Goal: Navigation & Orientation: Find specific page/section

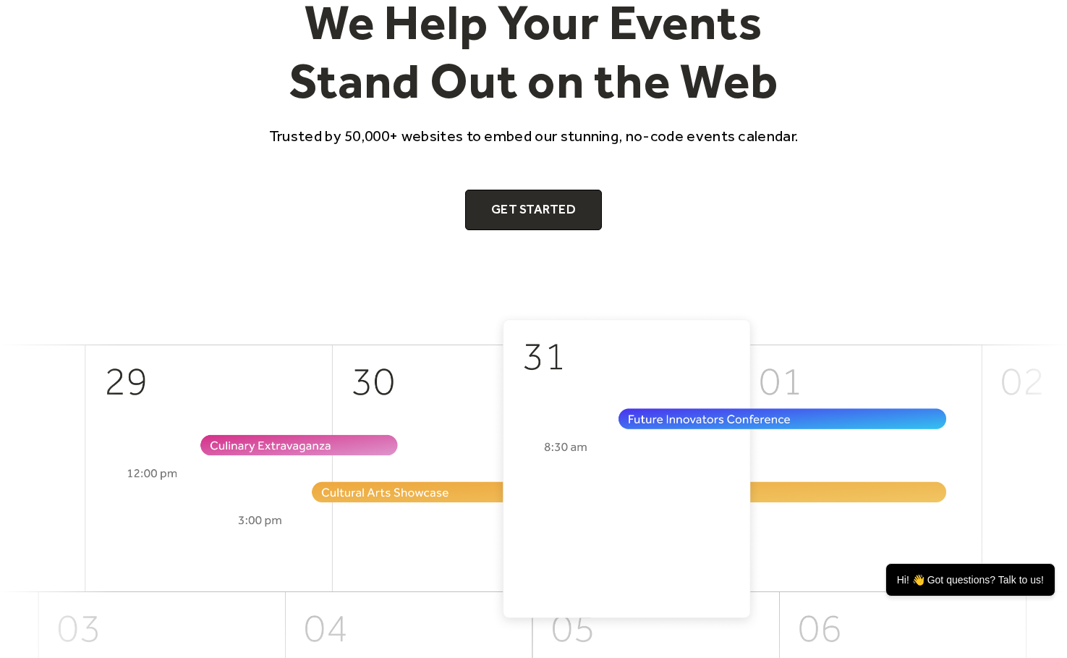
scroll to position [90, 0]
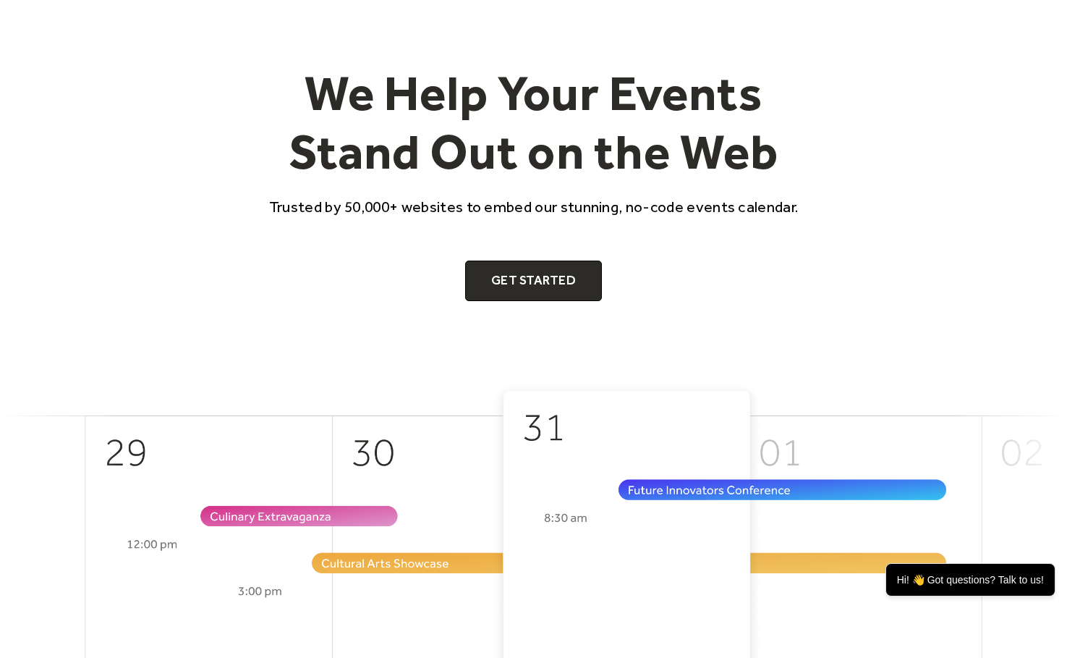
click at [694, 189] on div "We Help Your Events Stand Out on the Web Trusted by 50,000+ websites to embed o…" at bounding box center [534, 182] width 556 height 237
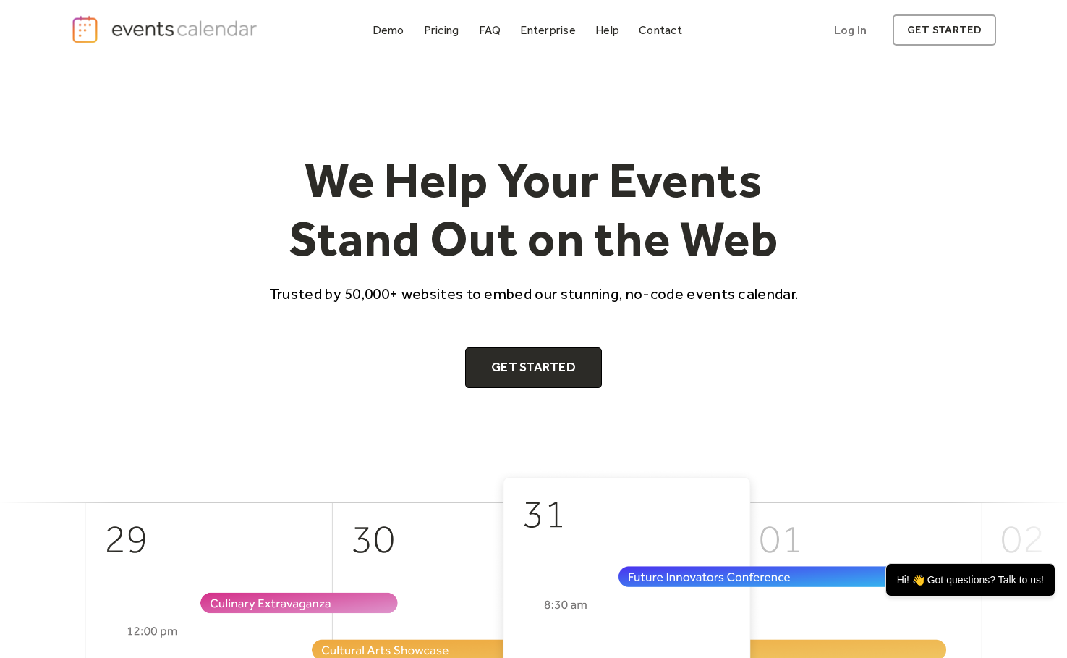
scroll to position [0, 0]
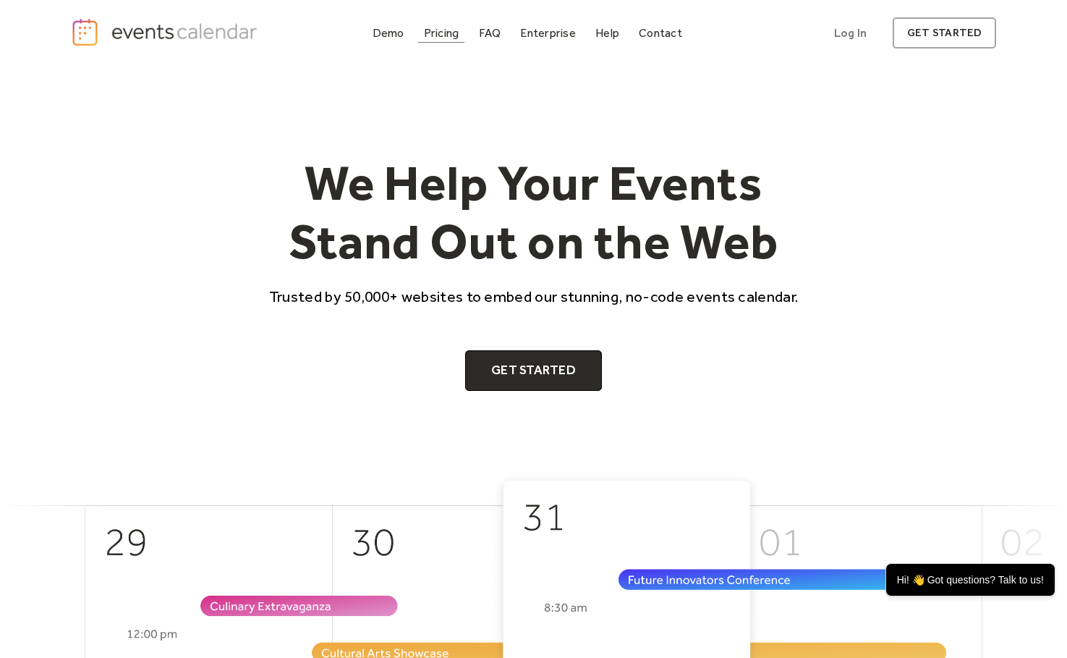
click at [430, 34] on div "Pricing" at bounding box center [441, 33] width 35 height 8
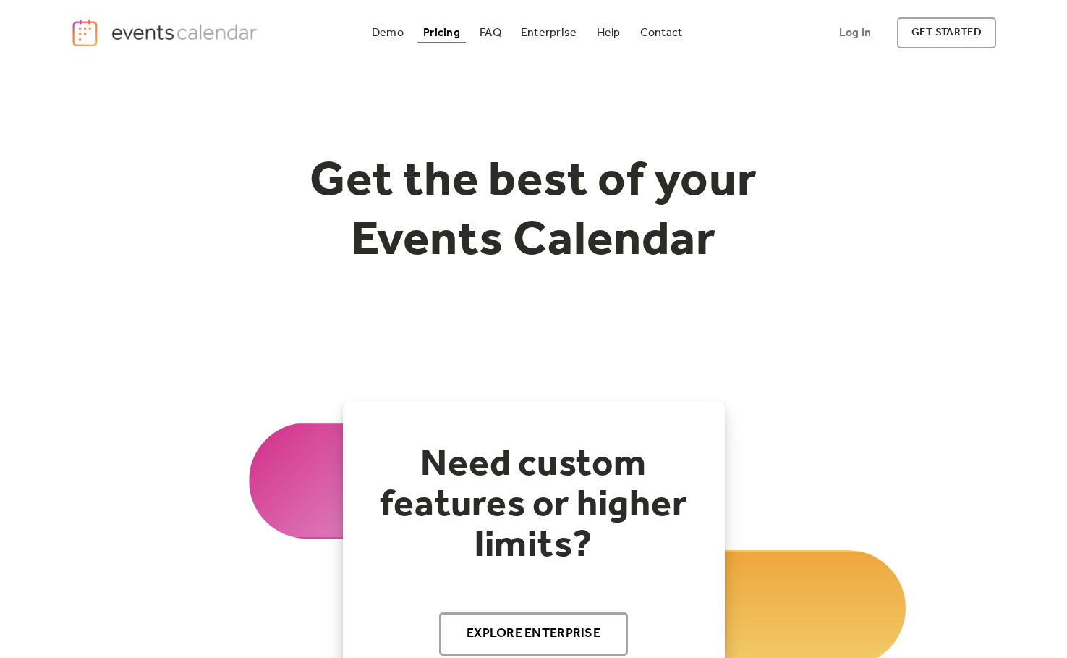
click at [377, 33] on div "Demo" at bounding box center [388, 33] width 32 height 8
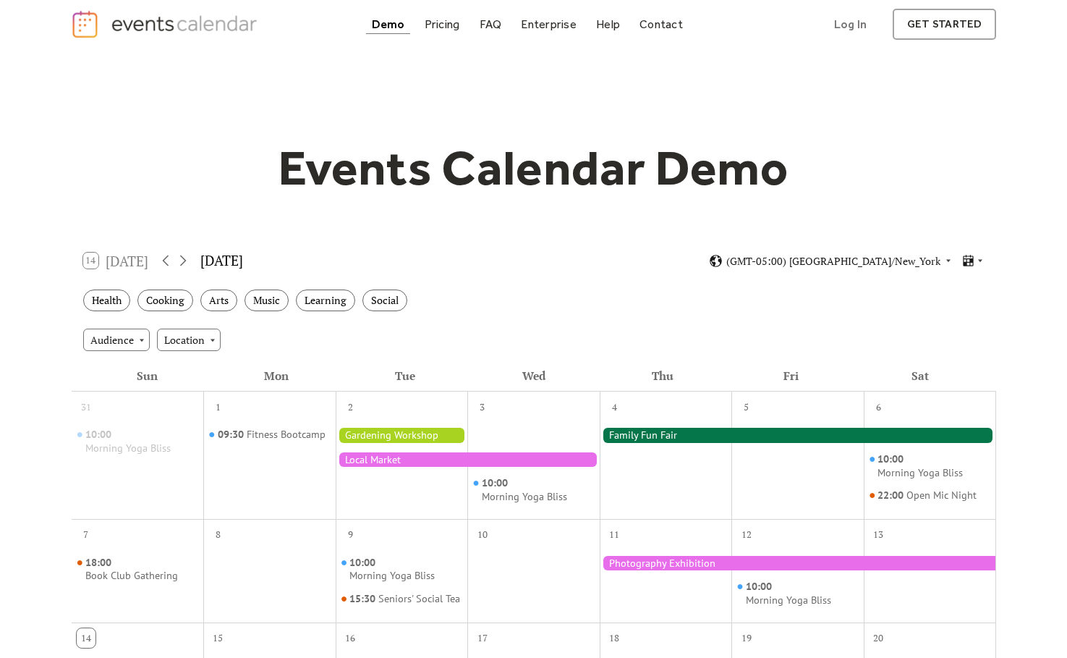
scroll to position [90, 0]
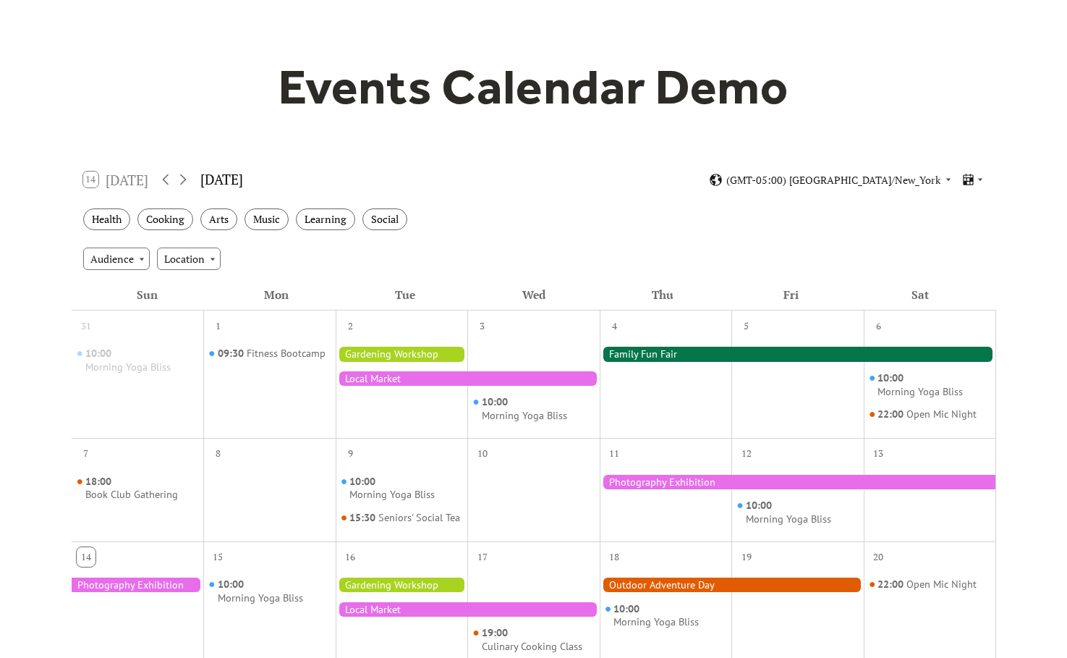
click at [712, 227] on div "Health Cooking Arts Music Learning Social" at bounding box center [534, 220] width 925 height 40
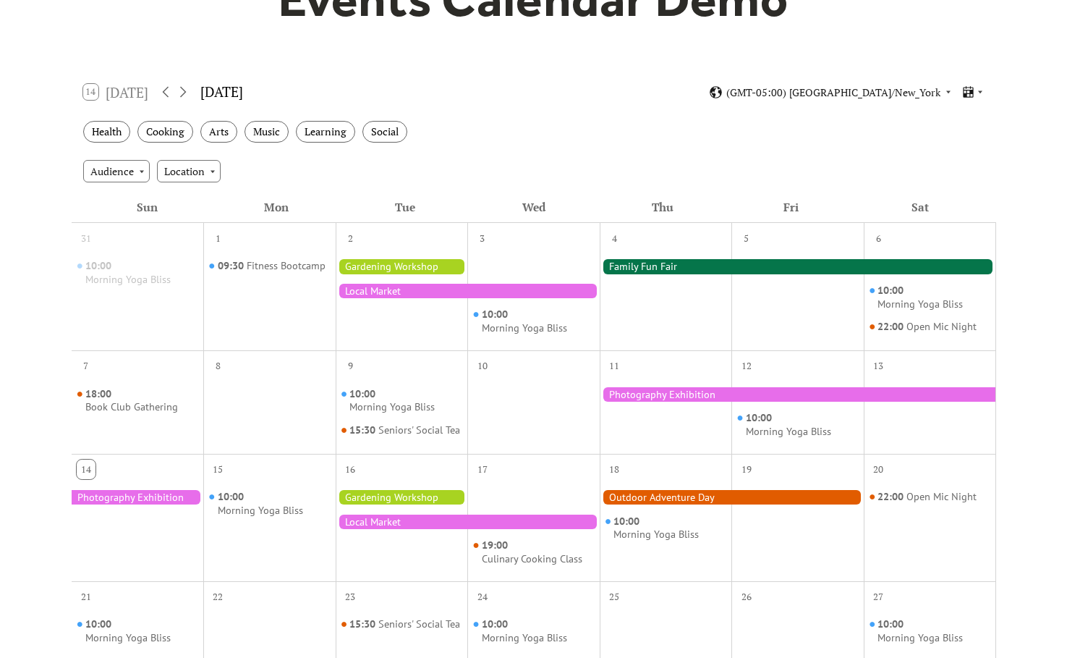
scroll to position [180, 0]
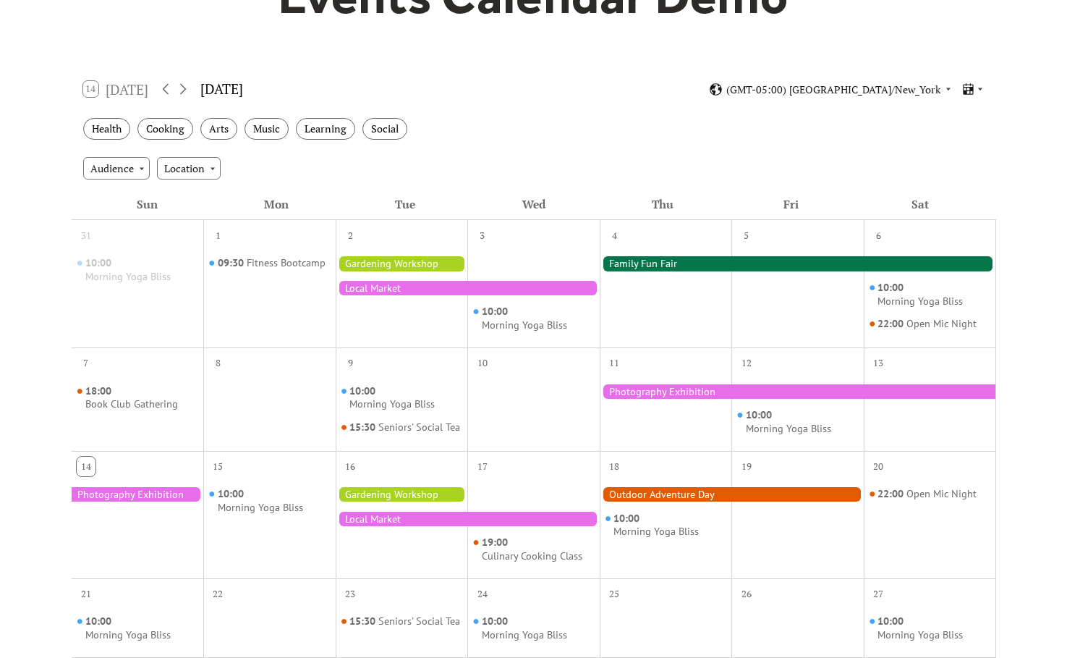
click at [148, 501] on div at bounding box center [138, 494] width 132 height 14
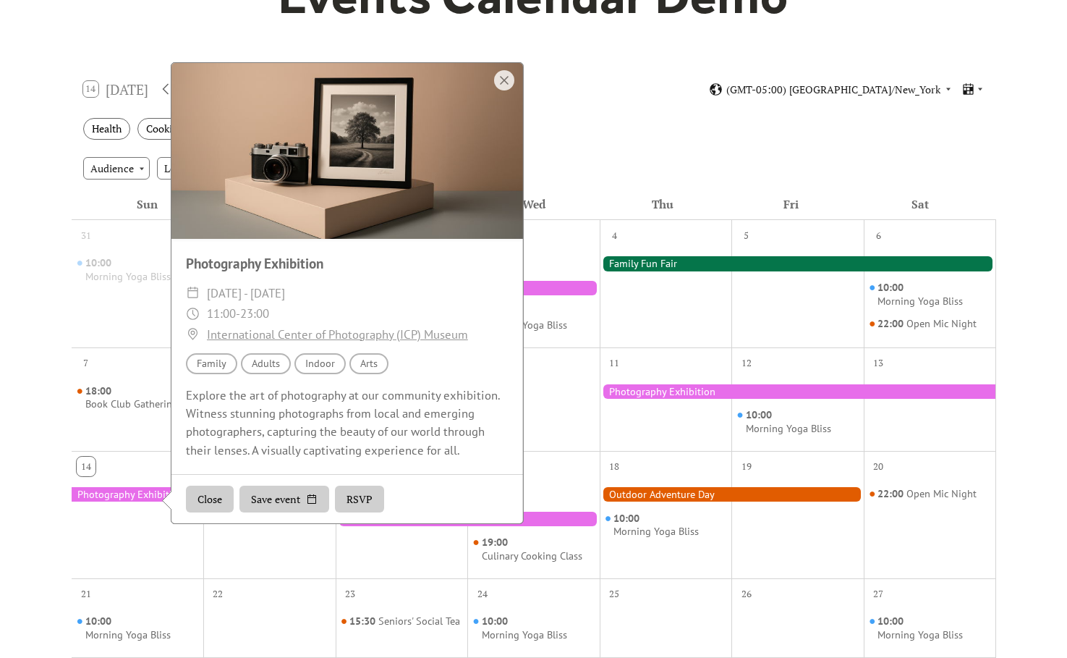
click at [136, 512] on div at bounding box center [138, 524] width 132 height 93
